Goal: Information Seeking & Learning: Check status

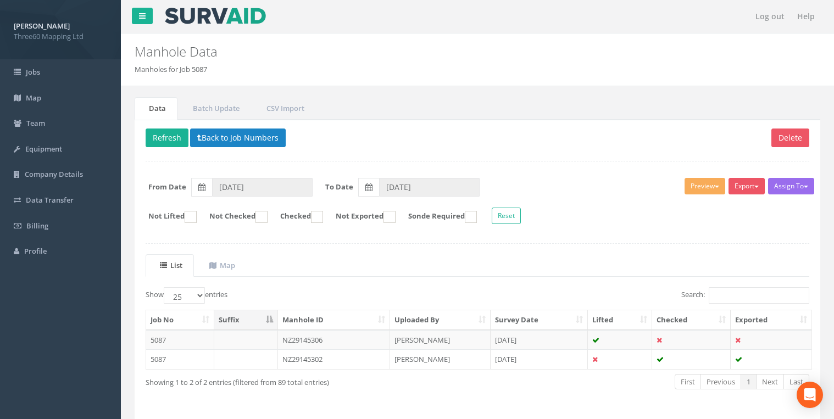
select select "25"
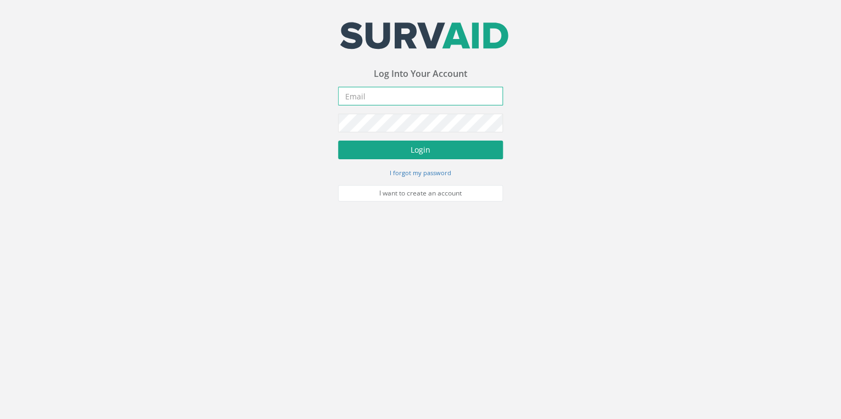
type input "[EMAIL_ADDRESS][DOMAIN_NAME]"
click at [390, 147] on button "Login" at bounding box center [420, 150] width 165 height 19
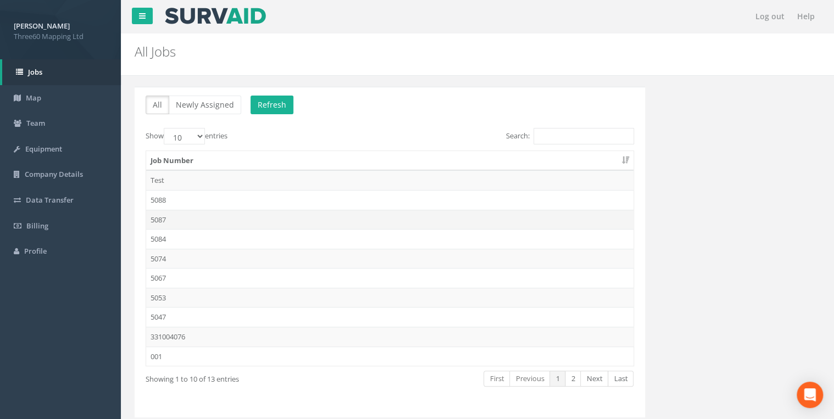
click at [166, 216] on td "5087" at bounding box center [389, 220] width 487 height 20
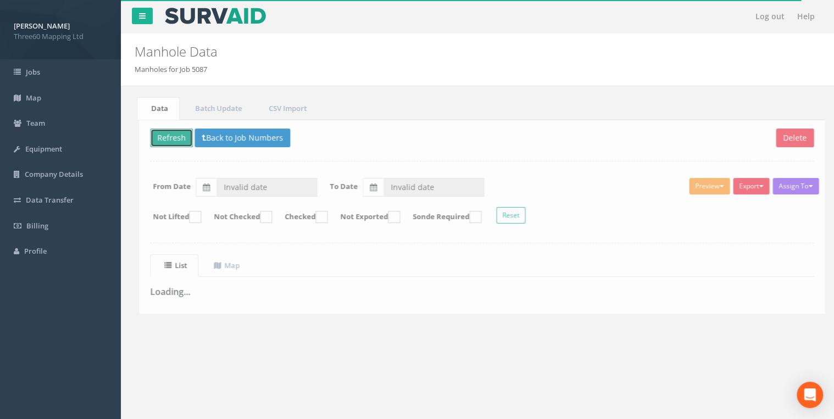
click at [169, 137] on button "Refresh" at bounding box center [167, 138] width 43 height 19
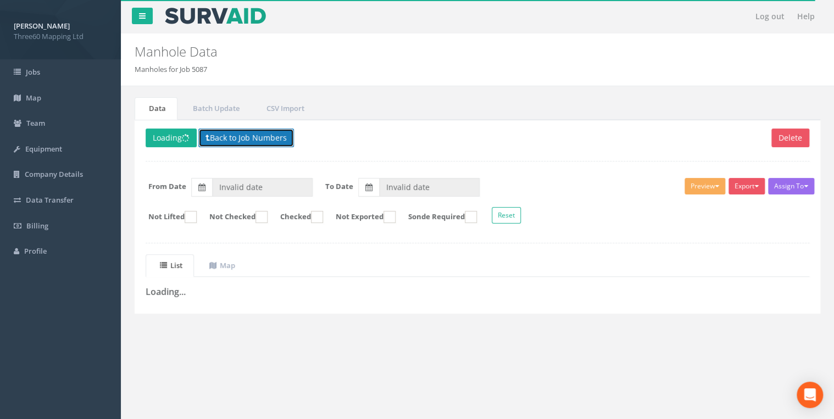
click at [234, 136] on button "Back to Job Numbers" at bounding box center [246, 138] width 96 height 19
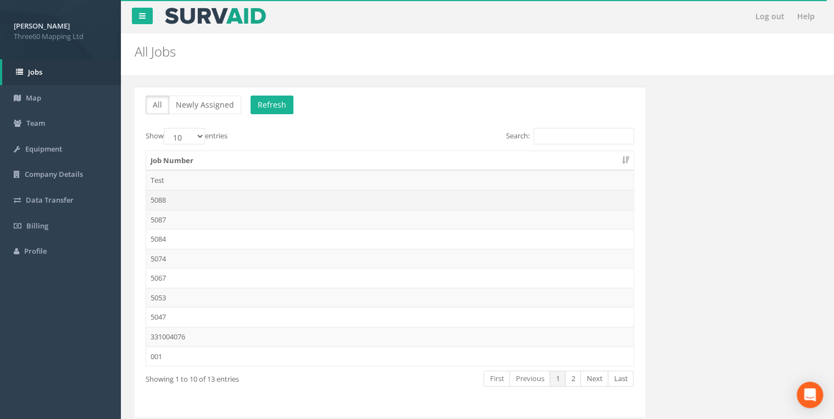
click at [165, 202] on td "5088" at bounding box center [389, 200] width 487 height 20
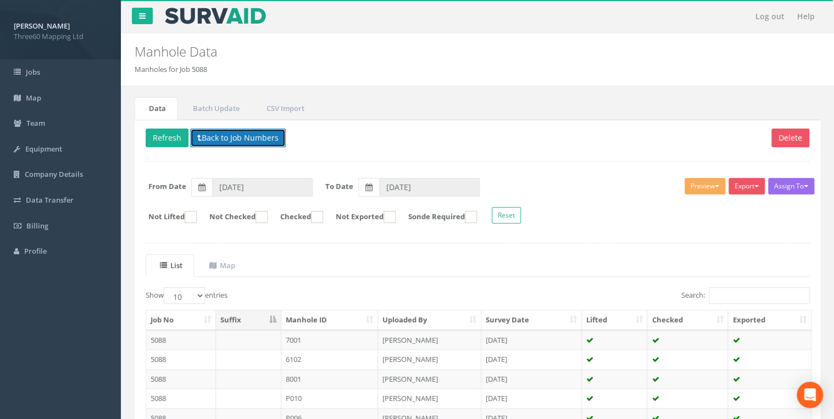
click at [220, 144] on button "Back to Job Numbers" at bounding box center [238, 138] width 96 height 19
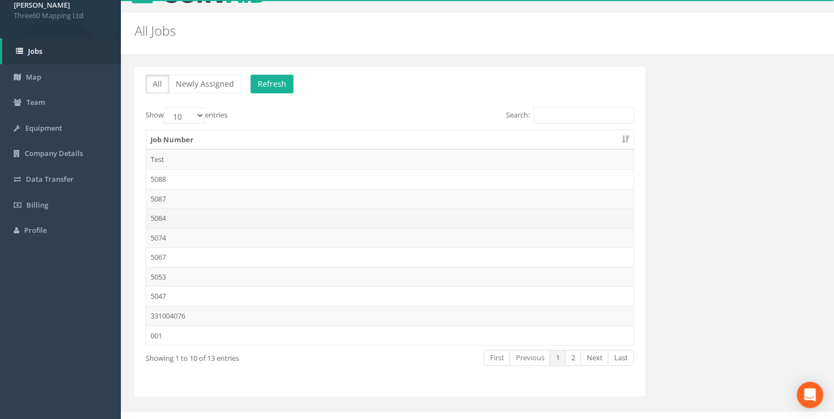
scroll to position [32, 0]
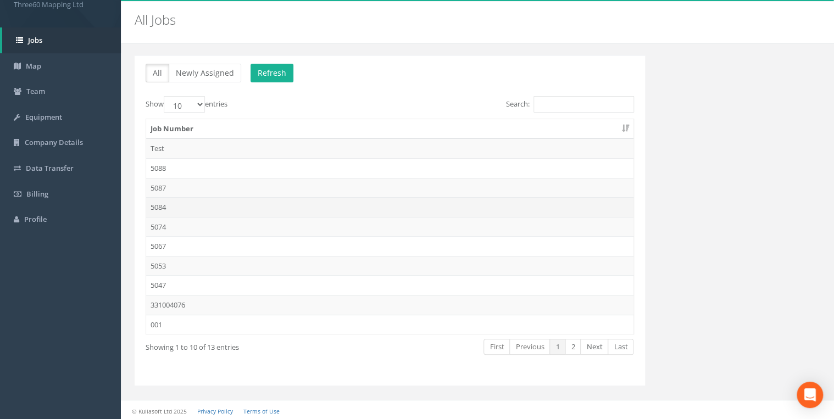
click at [163, 204] on td "5084" at bounding box center [389, 207] width 487 height 20
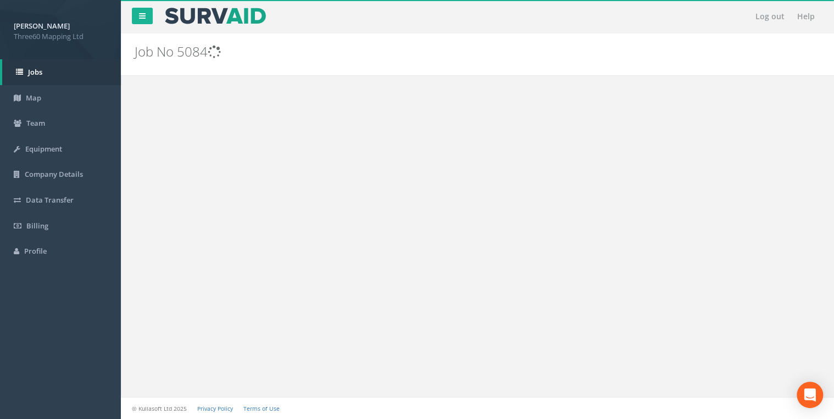
scroll to position [0, 0]
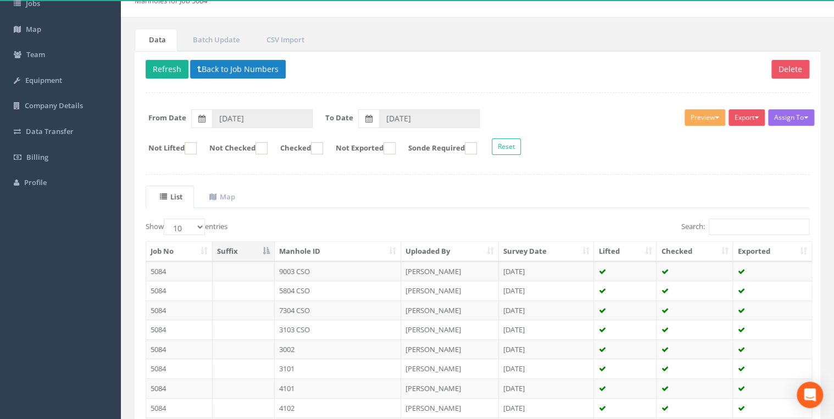
scroll to position [15, 0]
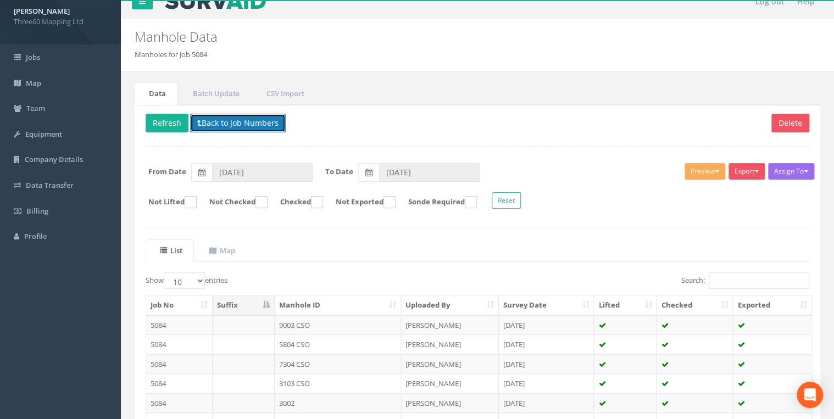
click at [211, 122] on button "Back to Job Numbers" at bounding box center [238, 123] width 96 height 19
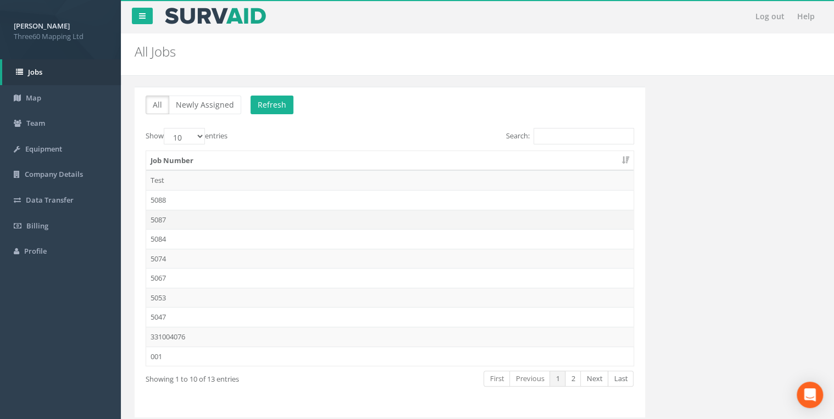
click at [164, 214] on td "5087" at bounding box center [389, 220] width 487 height 20
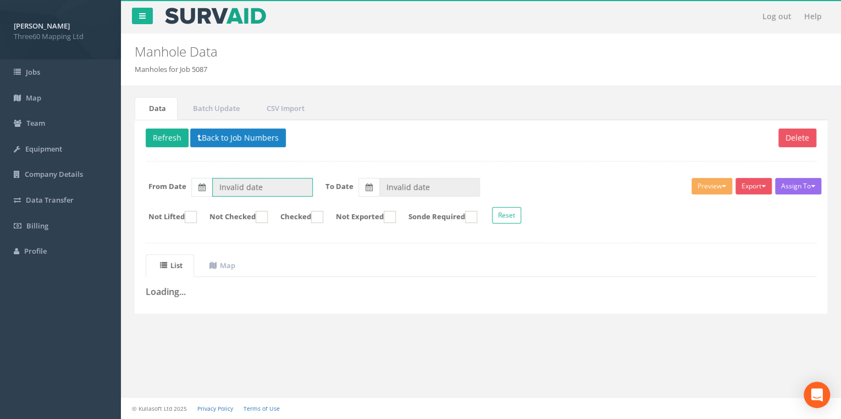
click at [273, 189] on input "Invalid date" at bounding box center [262, 187] width 101 height 19
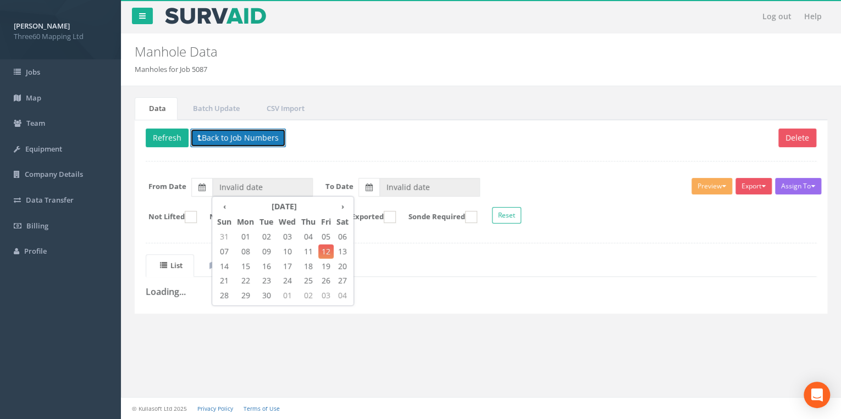
click at [234, 137] on button "Back to Job Numbers" at bounding box center [238, 138] width 96 height 19
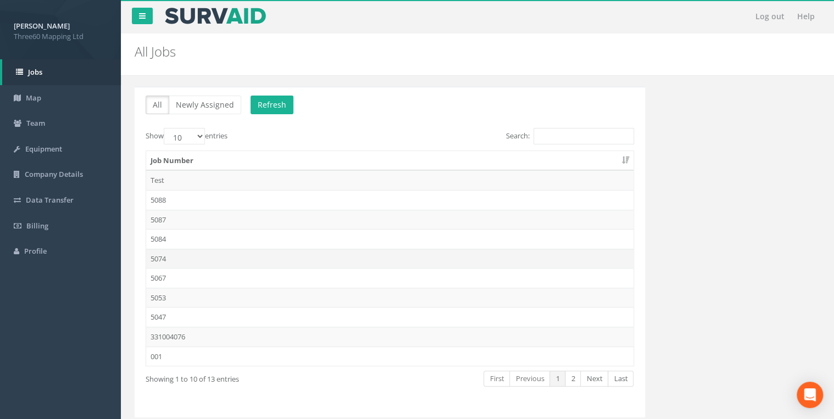
click at [168, 253] on td "5074" at bounding box center [389, 259] width 487 height 20
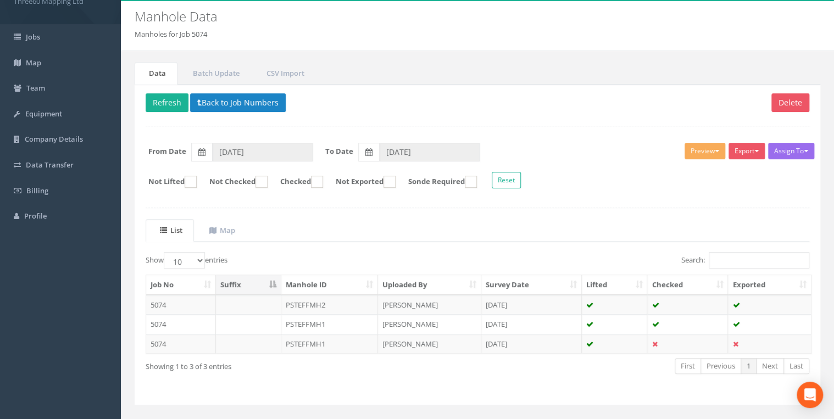
scroll to position [54, 0]
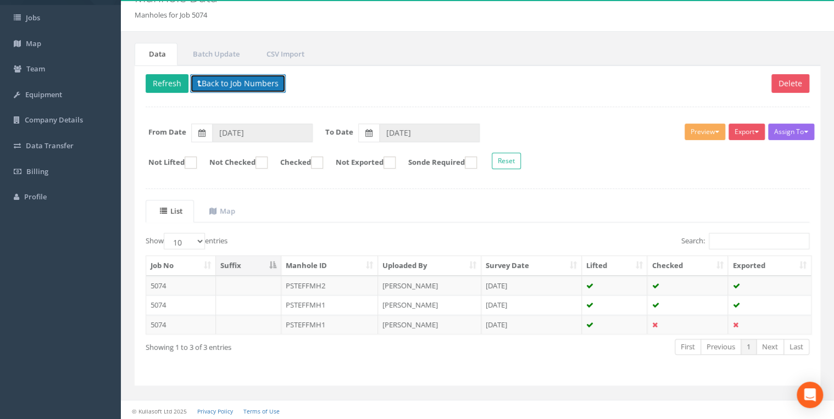
click at [234, 81] on button "Back to Job Numbers" at bounding box center [238, 83] width 96 height 19
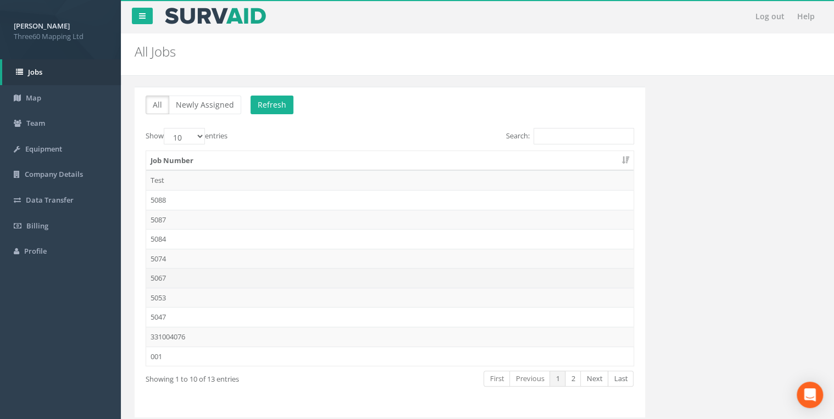
click at [163, 279] on td "5067" at bounding box center [389, 278] width 487 height 20
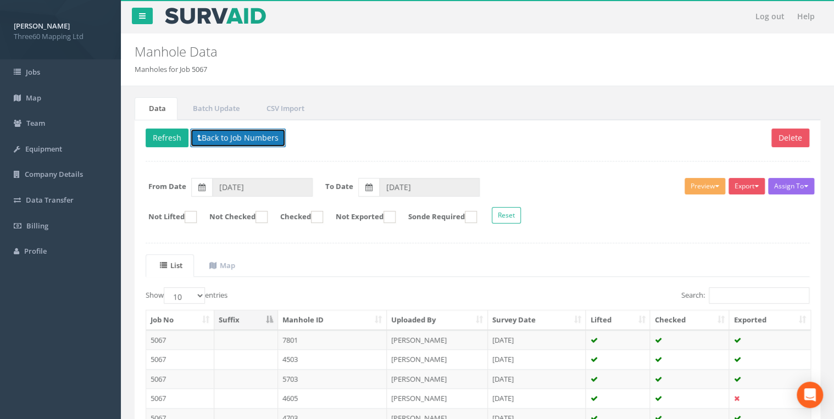
click at [253, 145] on button "Back to Job Numbers" at bounding box center [238, 138] width 96 height 19
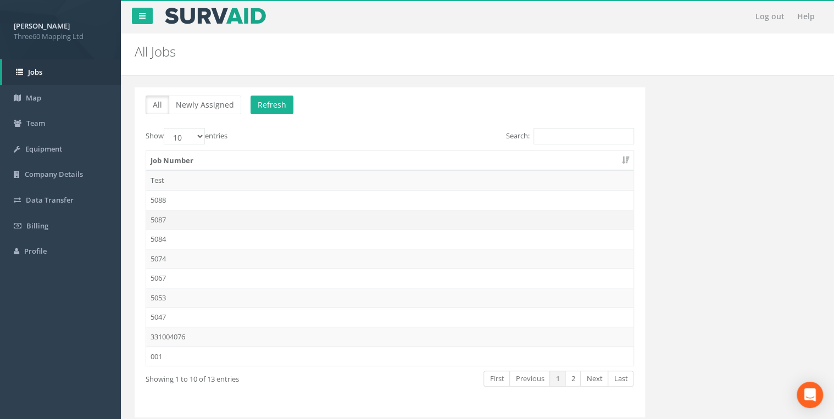
click at [165, 214] on td "5087" at bounding box center [389, 220] width 487 height 20
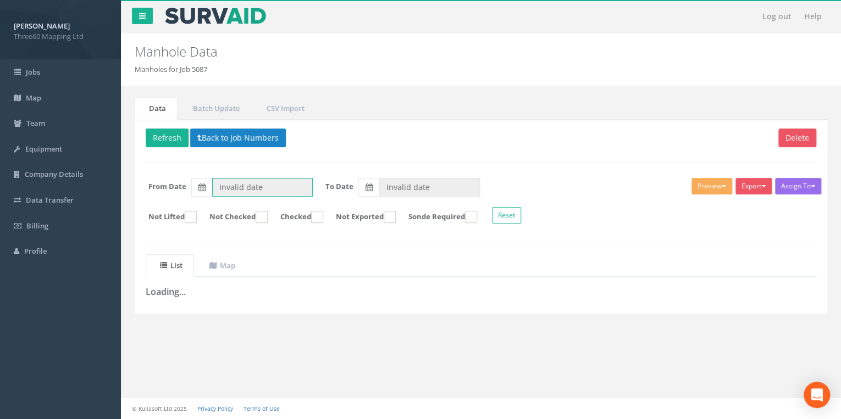
click at [229, 185] on input "Invalid date" at bounding box center [262, 187] width 101 height 19
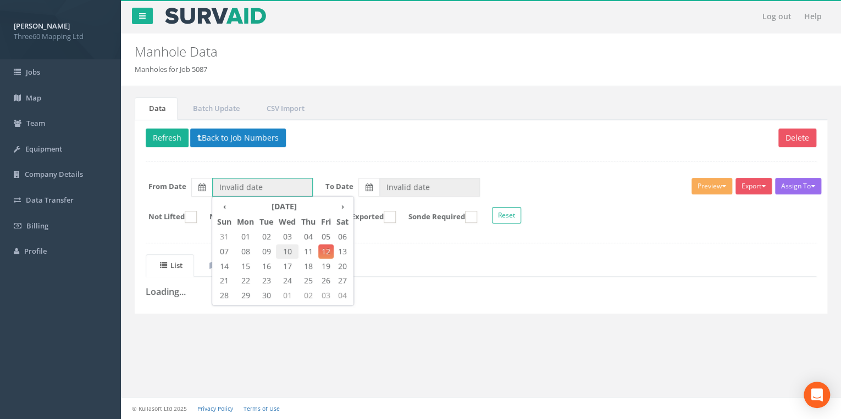
click at [285, 251] on span "10" at bounding box center [287, 252] width 23 height 14
type input "[DATE]"
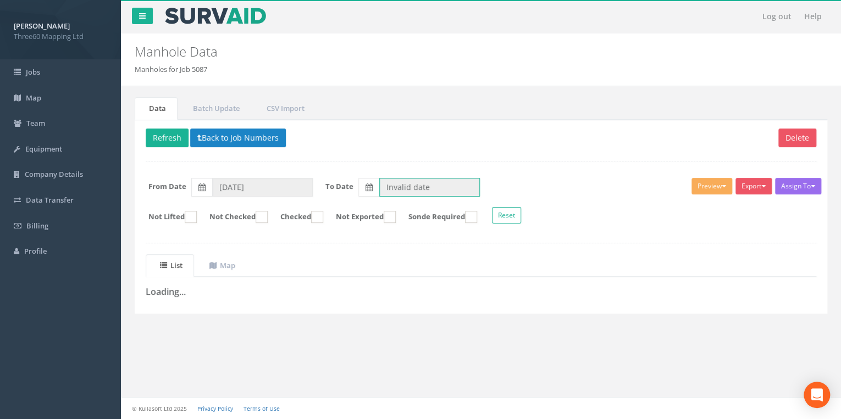
click at [425, 180] on input "Invalid date" at bounding box center [429, 187] width 101 height 19
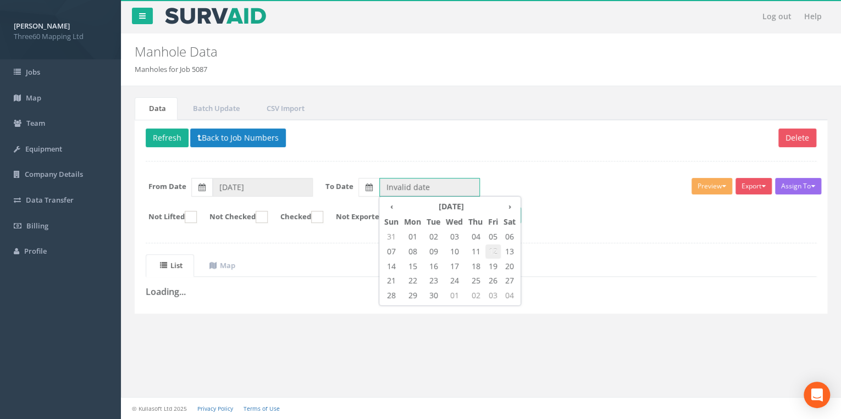
click at [489, 248] on span "12" at bounding box center [492, 252] width 15 height 14
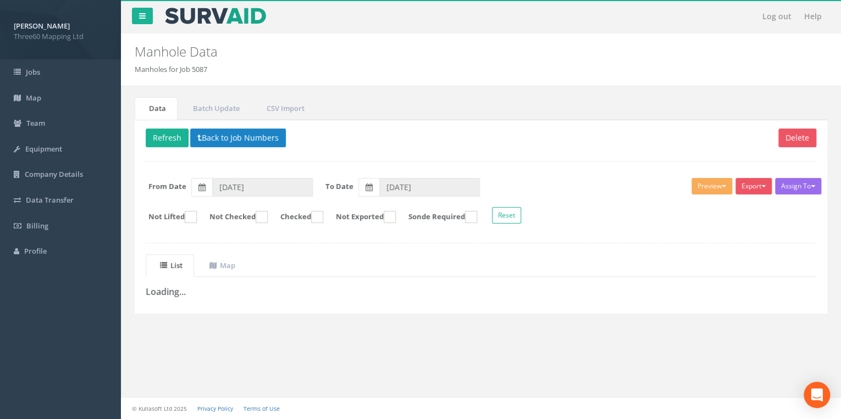
click at [345, 247] on div "Delete Refresh Back to Job Numbers Assign To No Companies Added Export 360 Manh…" at bounding box center [481, 217] width 692 height 194
type input "[DATE]"
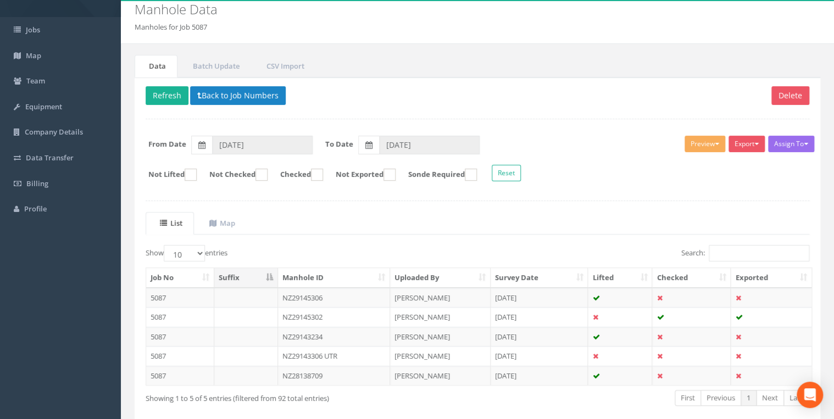
scroll to position [93, 0]
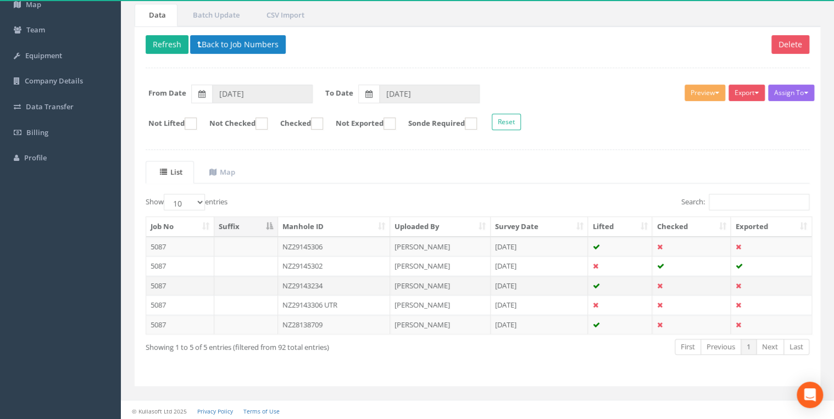
click at [359, 284] on td "NZ29143234" at bounding box center [334, 286] width 112 height 20
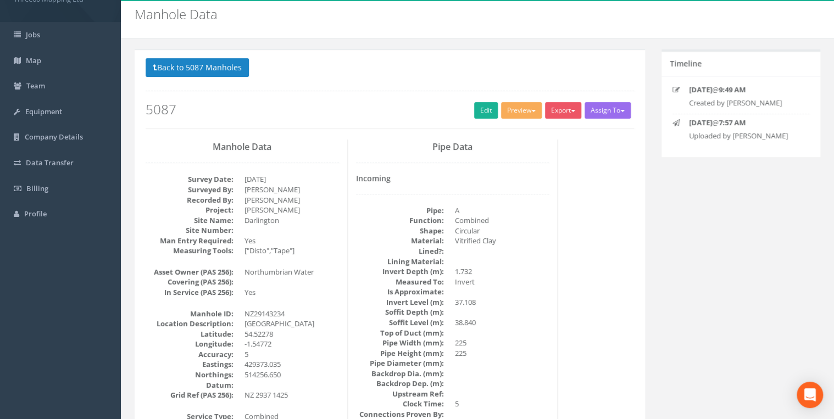
scroll to position [0, 0]
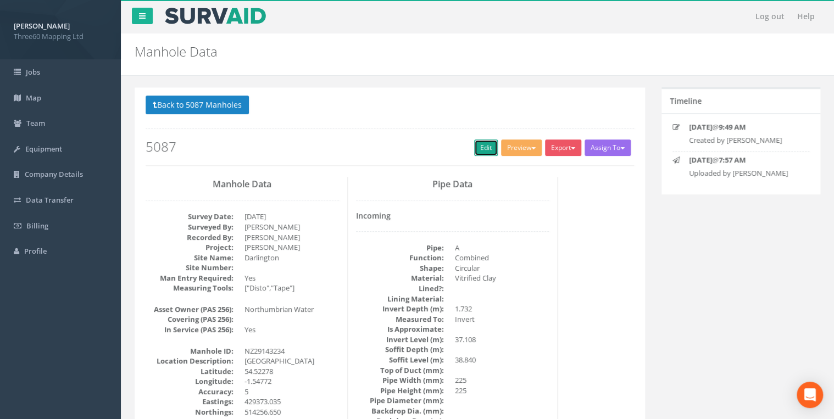
click at [475, 147] on link "Edit" at bounding box center [486, 148] width 24 height 16
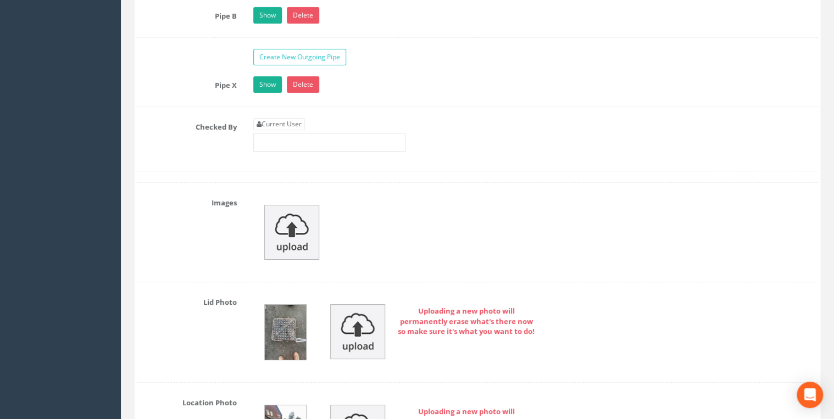
scroll to position [1875, 0]
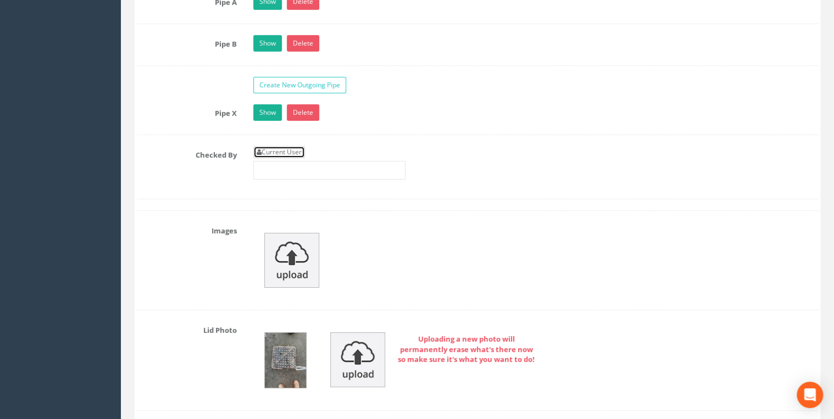
drag, startPoint x: 299, startPoint y: 146, endPoint x: 319, endPoint y: 154, distance: 21.2
click at [299, 146] on link "Current User" at bounding box center [279, 152] width 52 height 12
type input "[PERSON_NAME]"
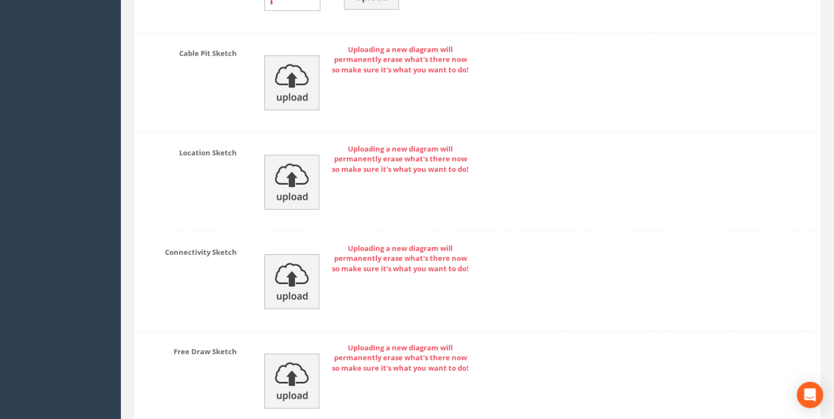
scroll to position [3736, 0]
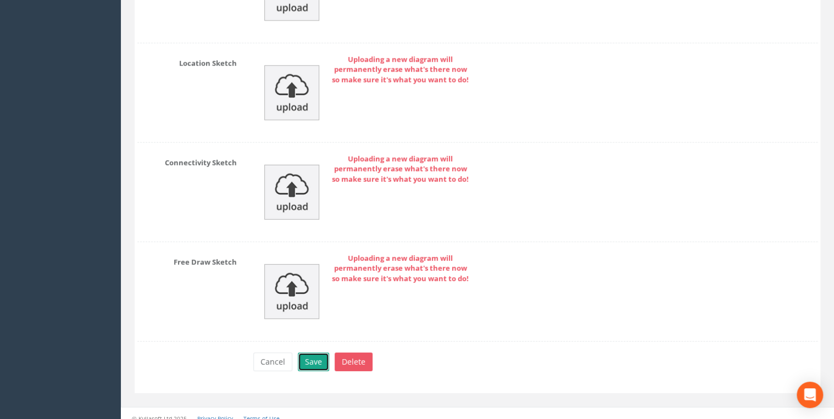
click at [312, 353] on button "Save" at bounding box center [313, 362] width 31 height 19
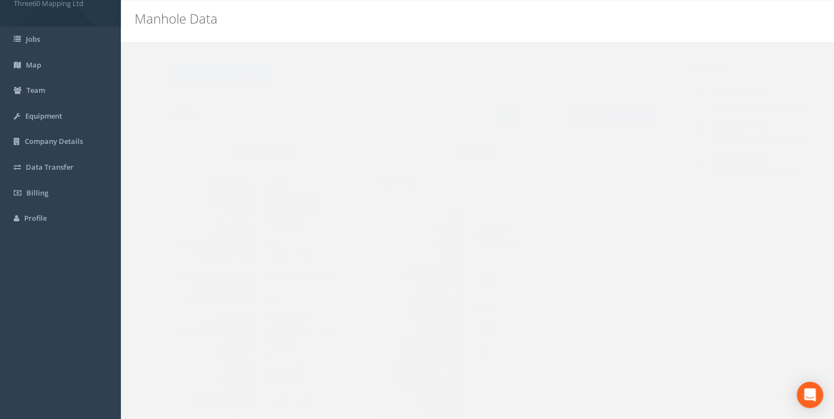
scroll to position [0, 0]
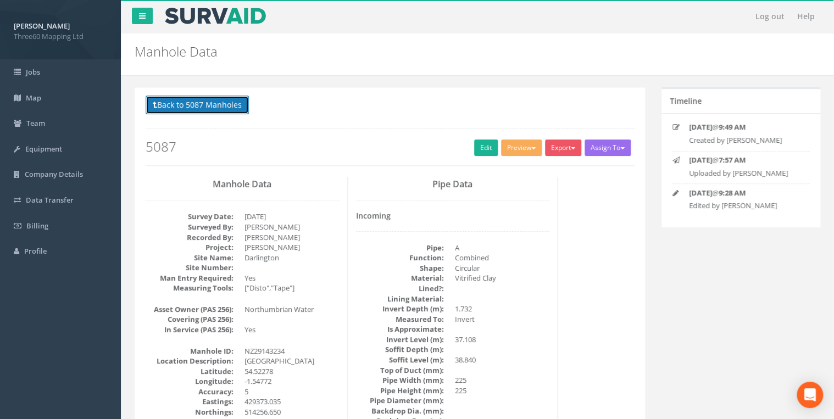
click at [226, 101] on button "Back to 5087 Manholes" at bounding box center [197, 105] width 103 height 19
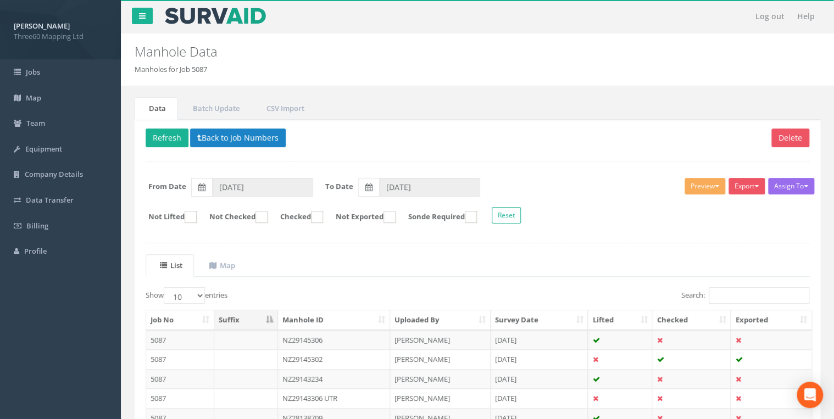
scroll to position [93, 0]
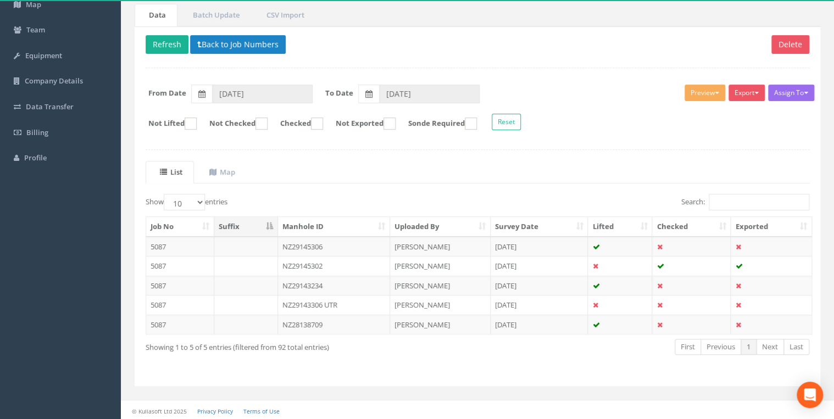
click at [570, 151] on div "Delete Refresh Back to Job Numbers Assign To No Companies Added Export 360 Manh…" at bounding box center [478, 206] width 686 height 360
click at [246, 82] on div "Assign To No Companies Added Export 360 Manhole Heathrow United Utilities SurvA…" at bounding box center [477, 109] width 680 height 60
click at [246, 90] on input "[DATE]" at bounding box center [262, 94] width 101 height 19
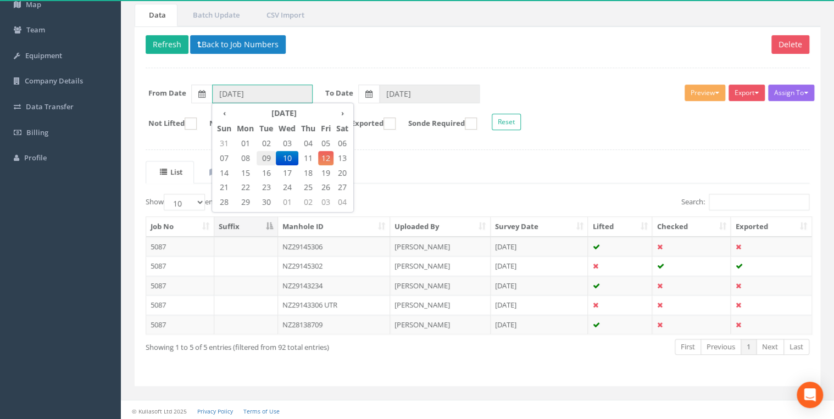
click at [266, 155] on span "09" at bounding box center [266, 158] width 19 height 14
type input "[DATE]"
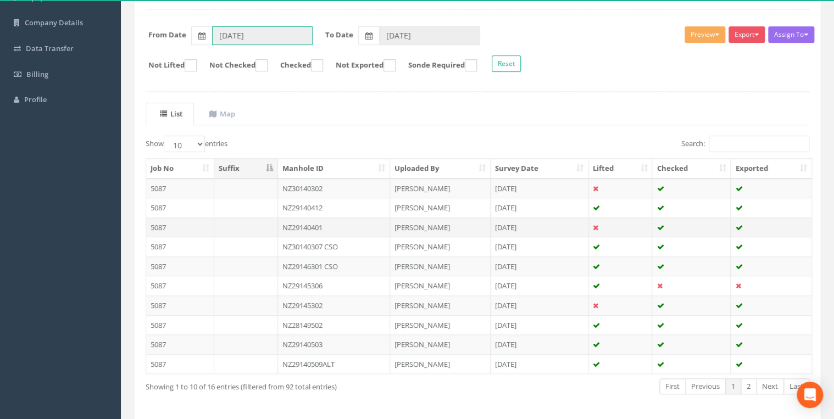
scroll to position [191, 0]
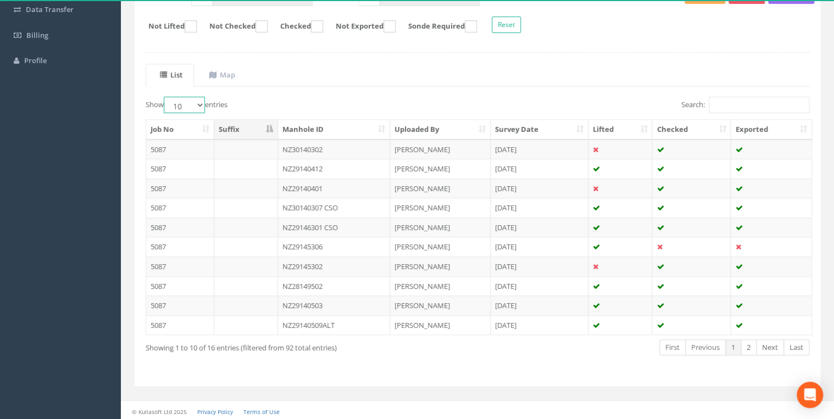
click at [195, 104] on select "10 25 50 100" at bounding box center [184, 105] width 41 height 16
select select "25"
click at [165, 97] on select "10 25 50 100" at bounding box center [184, 105] width 41 height 16
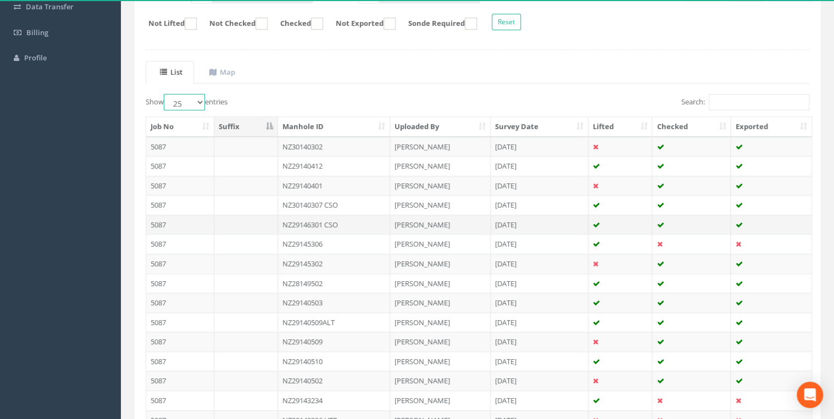
scroll to position [131, 0]
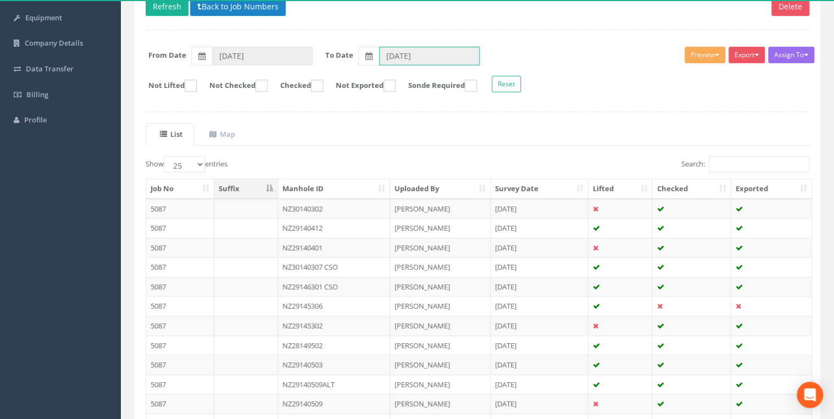
click at [395, 53] on input "[DATE]" at bounding box center [429, 56] width 101 height 19
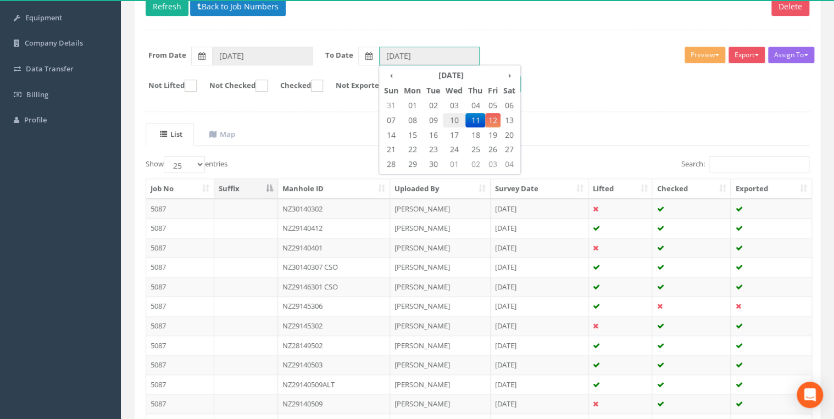
click at [460, 119] on span "10" at bounding box center [454, 120] width 23 height 14
type input "[DATE]"
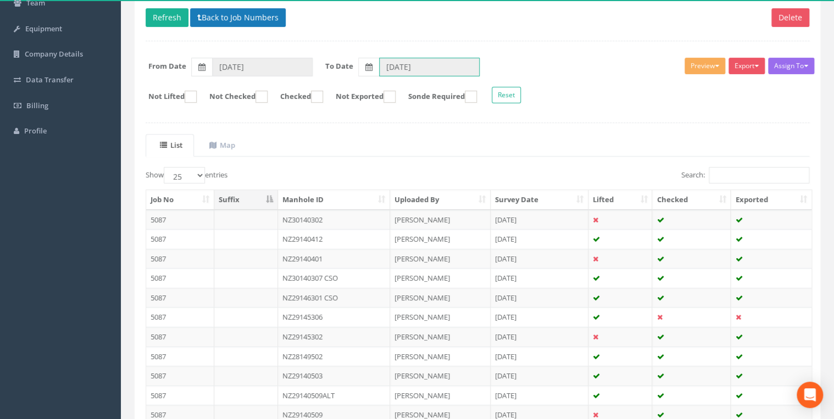
scroll to position [58, 0]
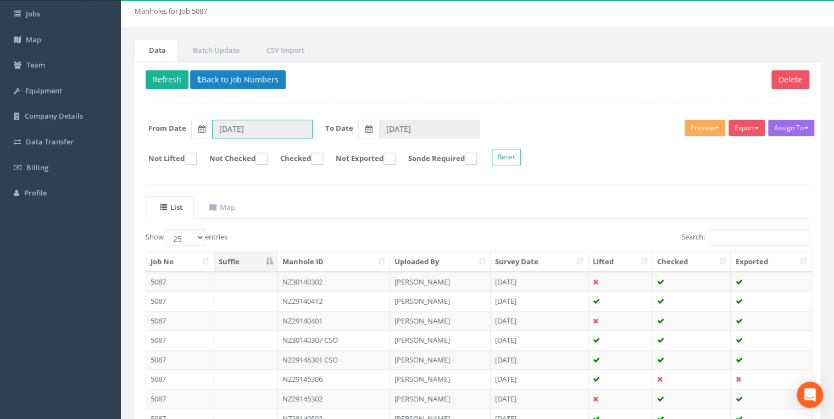
click at [235, 127] on input "[DATE]" at bounding box center [262, 129] width 101 height 19
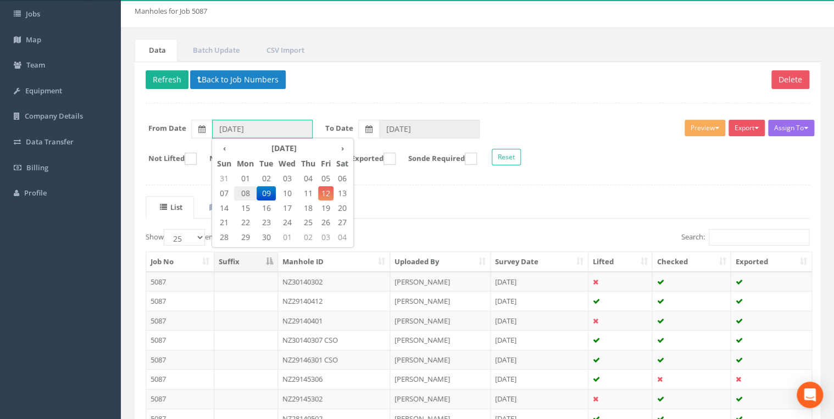
click at [246, 192] on span "08" at bounding box center [245, 193] width 23 height 14
type input "[DATE]"
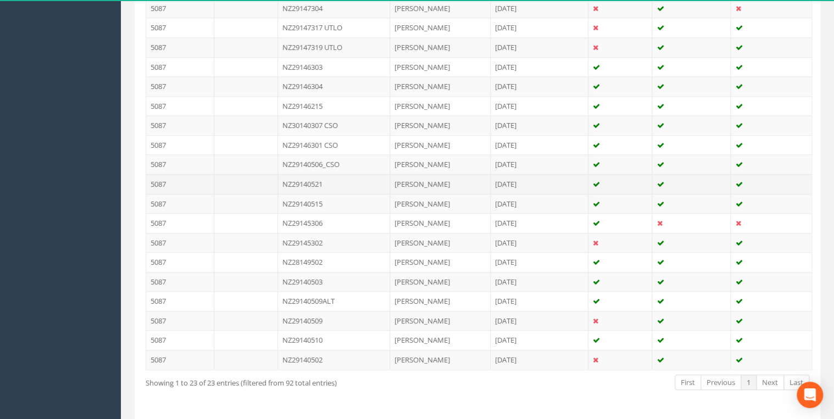
scroll to position [176, 0]
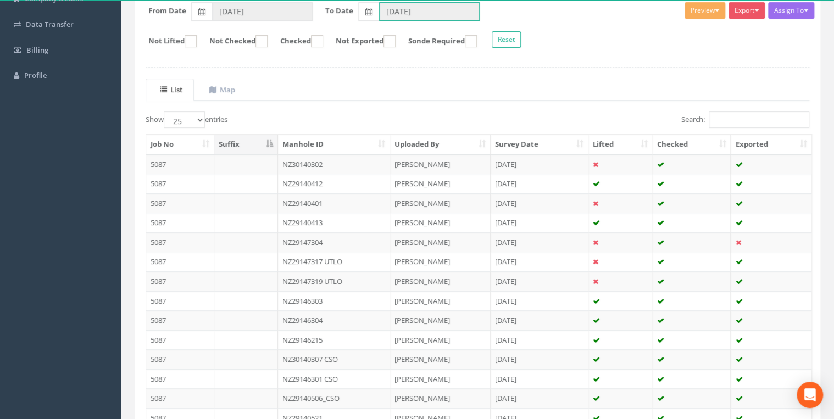
click at [393, 13] on input "[DATE]" at bounding box center [429, 11] width 101 height 19
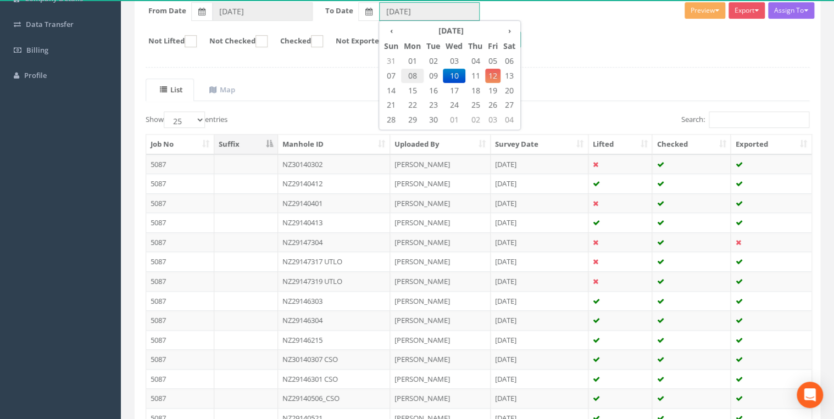
click at [415, 75] on span "08" at bounding box center [412, 76] width 23 height 14
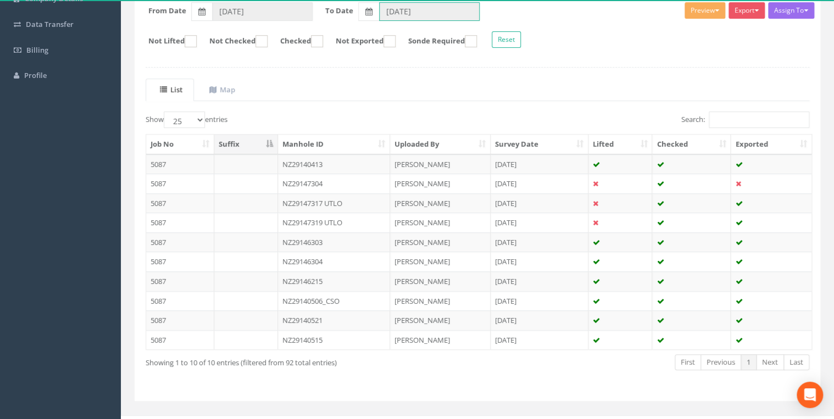
click at [426, 11] on input "[DATE]" at bounding box center [429, 11] width 101 height 19
click at [408, 11] on input "[DATE]" at bounding box center [429, 11] width 101 height 19
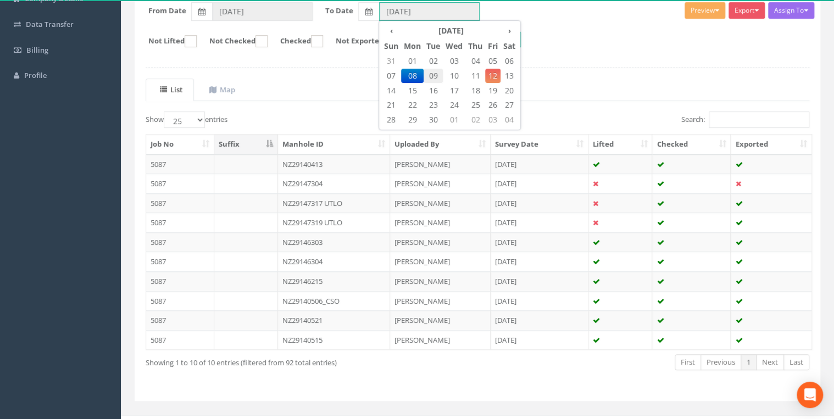
click at [435, 78] on span "09" at bounding box center [433, 76] width 19 height 14
type input "[DATE]"
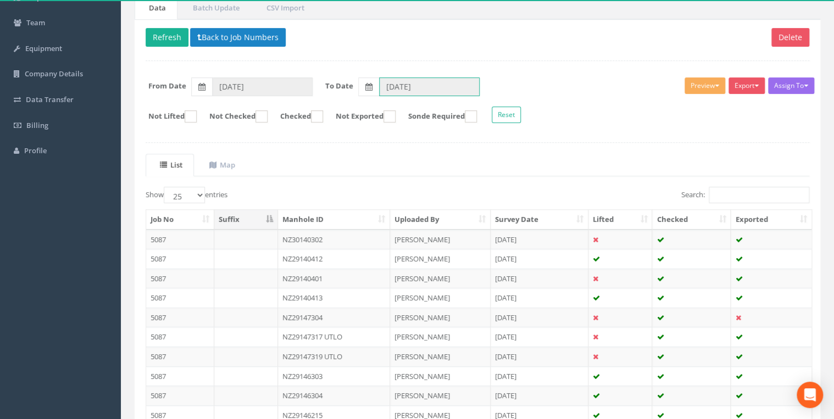
scroll to position [53, 0]
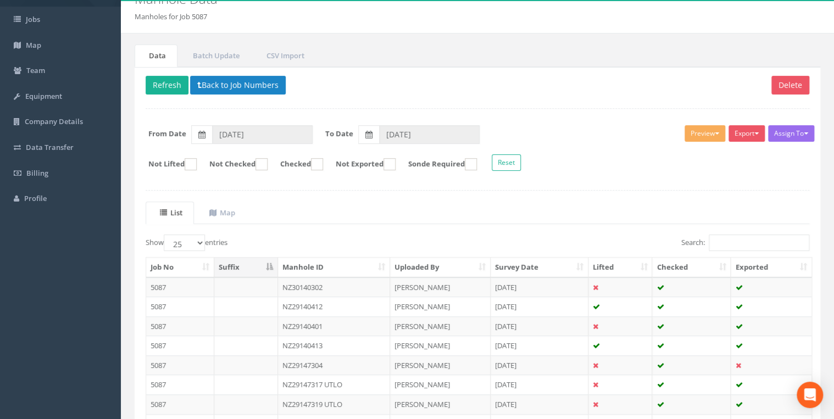
click at [275, 143] on div "Assign To No Companies Added Export 360 Manhole Heathrow United Utilities SurvA…" at bounding box center [477, 150] width 680 height 60
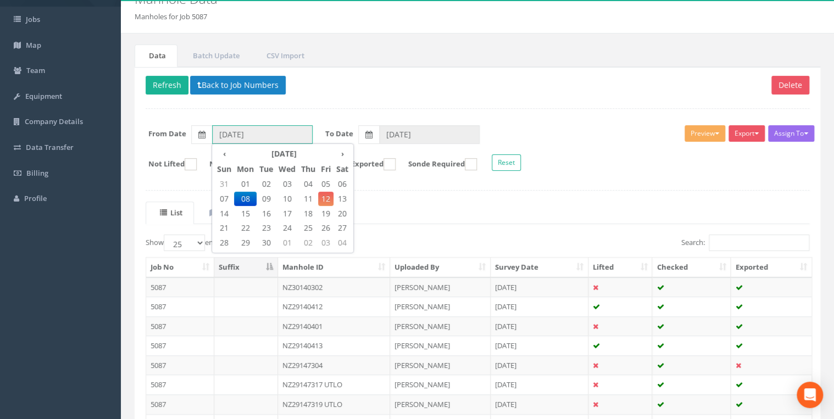
click at [272, 135] on input "[DATE]" at bounding box center [262, 134] width 101 height 19
click at [266, 197] on span "09" at bounding box center [266, 199] width 19 height 14
type input "[DATE]"
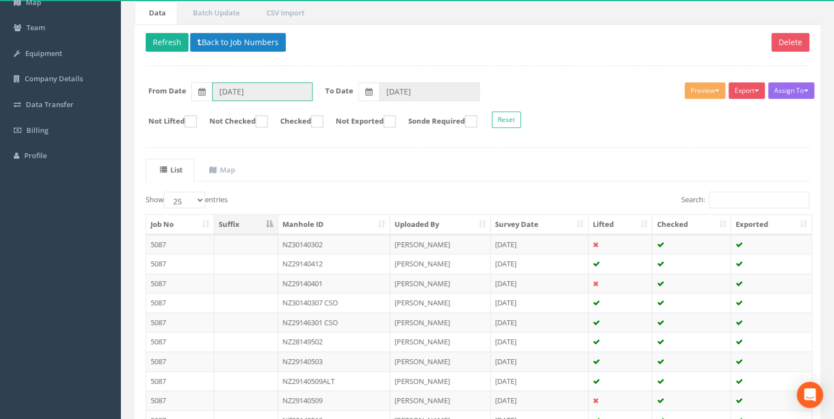
scroll to position [0, 0]
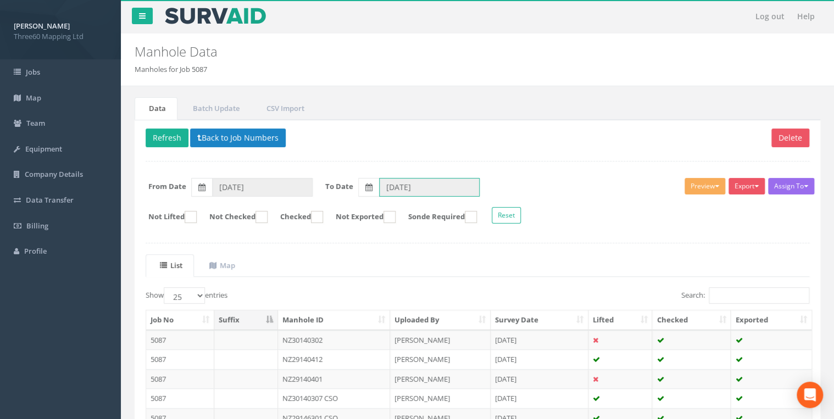
click at [407, 188] on input "[DATE]" at bounding box center [429, 187] width 101 height 19
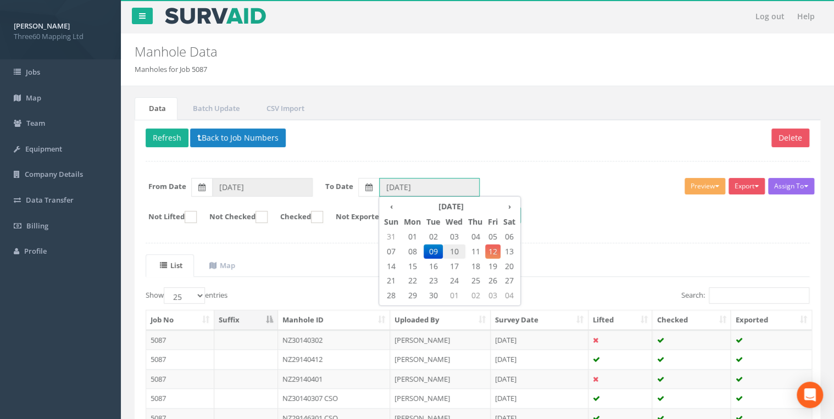
click at [453, 248] on span "10" at bounding box center [454, 252] width 23 height 14
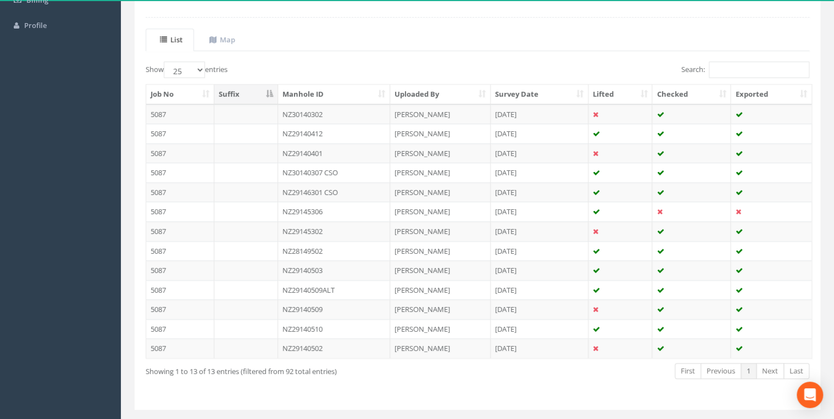
scroll to position [117, 0]
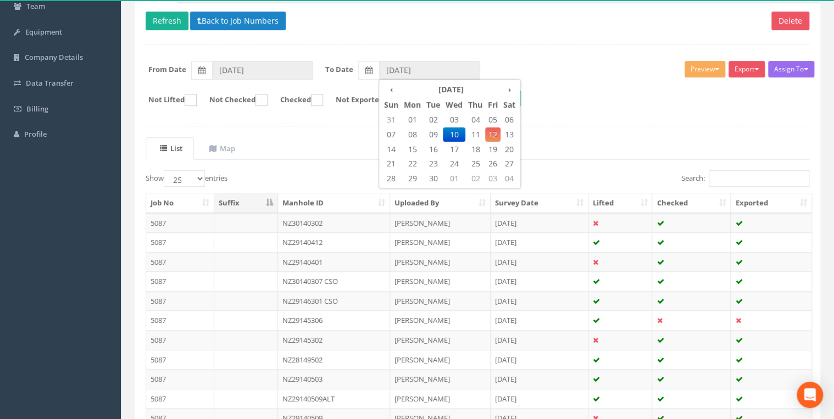
click at [567, 70] on form "From Date [DATE] To Date ‹ [DATE] › Sun Mon Tue Wed Thu Fri Sat 31 01 02 03 04 …" at bounding box center [477, 70] width 680 height 19
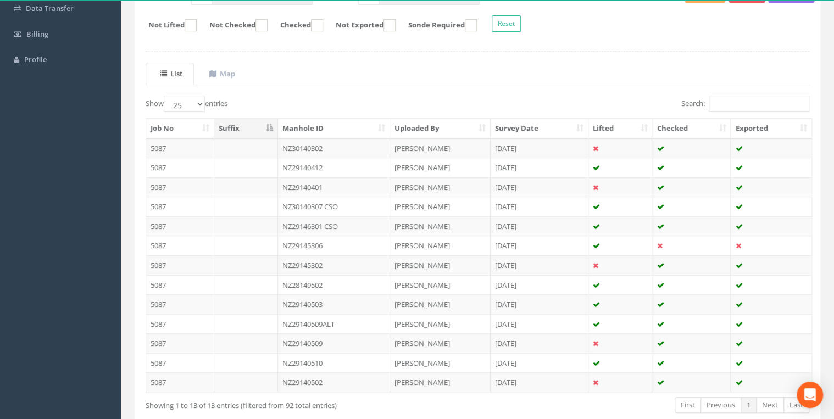
scroll to position [131, 0]
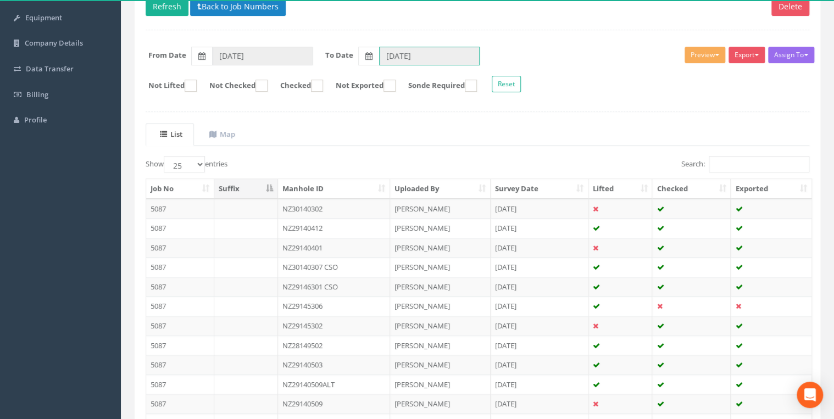
click at [435, 51] on input "[DATE]" at bounding box center [429, 56] width 101 height 19
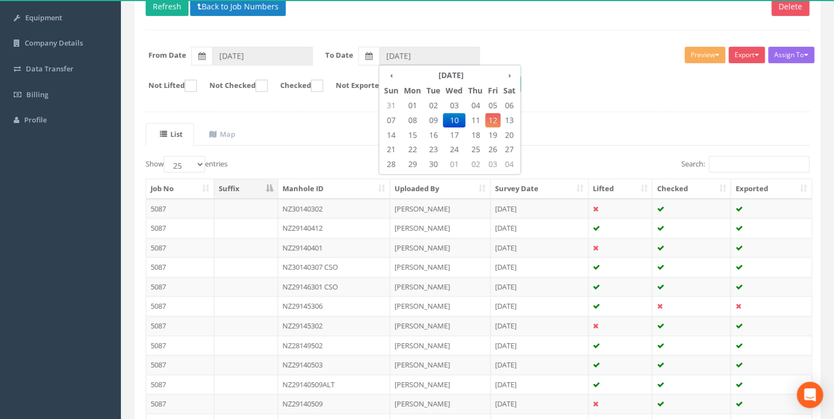
click at [521, 35] on div "Delete Refresh Back to Job Numbers Assign To No Companies Added Export 360 Manh…" at bounding box center [478, 246] width 686 height 516
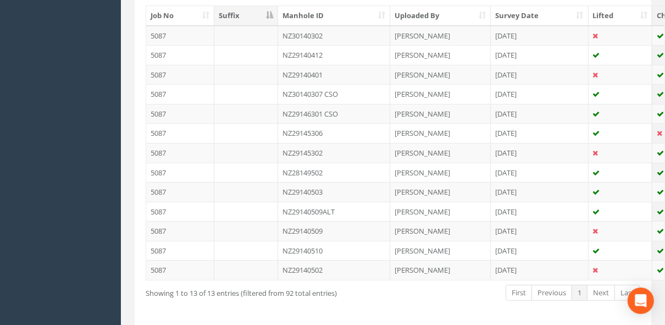
scroll to position [40, 0]
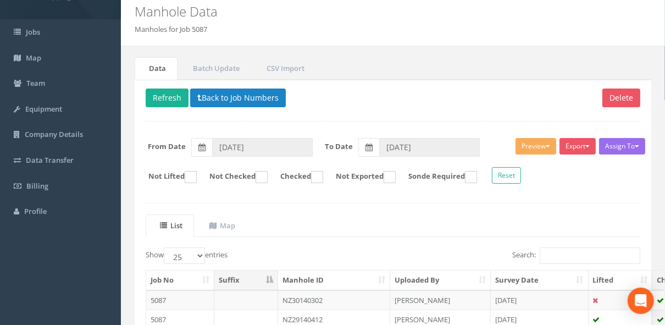
drag, startPoint x: 123, startPoint y: 324, endPoint x: 79, endPoint y: 321, distance: 44.0
click at [81, 321] on div "[PERSON_NAME] Three60 Mapping Ltd Logout S Jobs Map Team Equipment Company Deta…" at bounding box center [332, 295] width 665 height 671
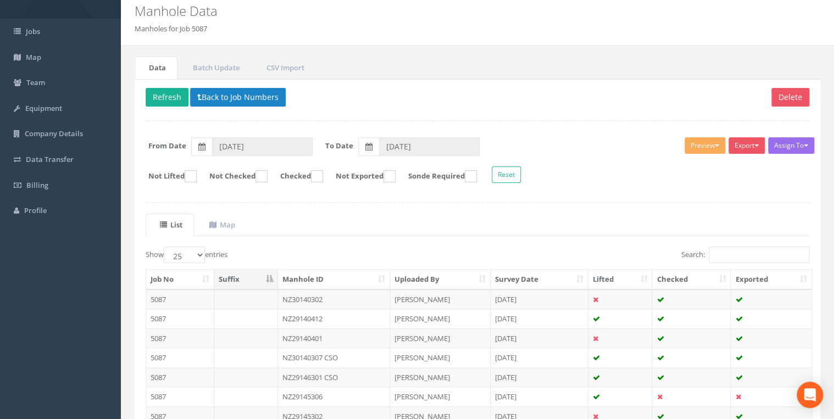
scroll to position [0, 0]
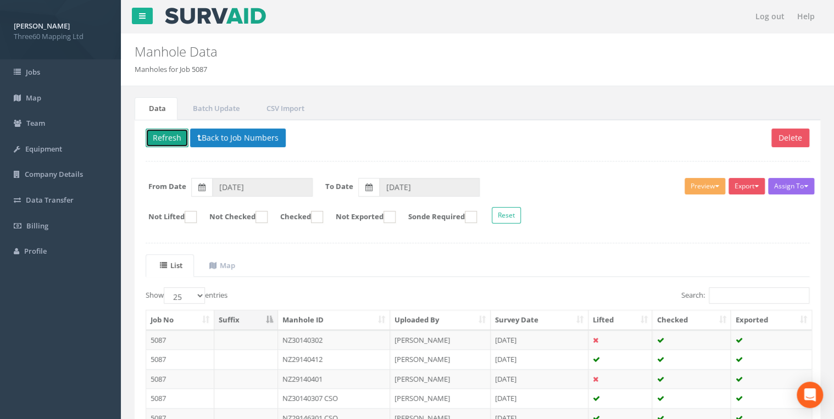
click at [166, 134] on button "Refresh" at bounding box center [167, 138] width 43 height 19
type input "[DATE]"
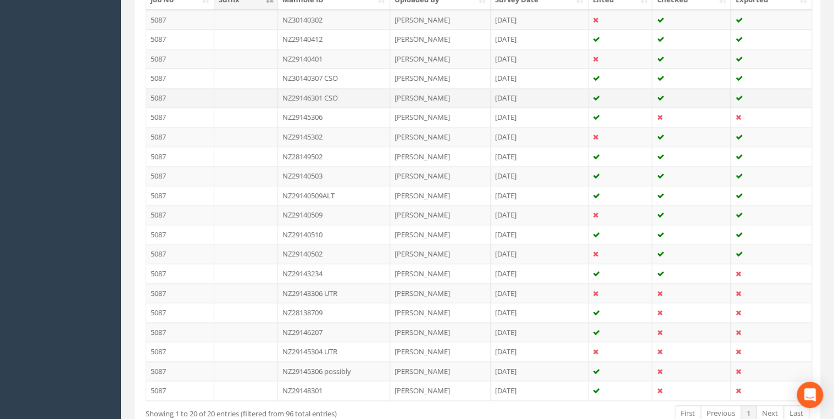
scroll to position [385, 0]
